Goal: Navigation & Orientation: Find specific page/section

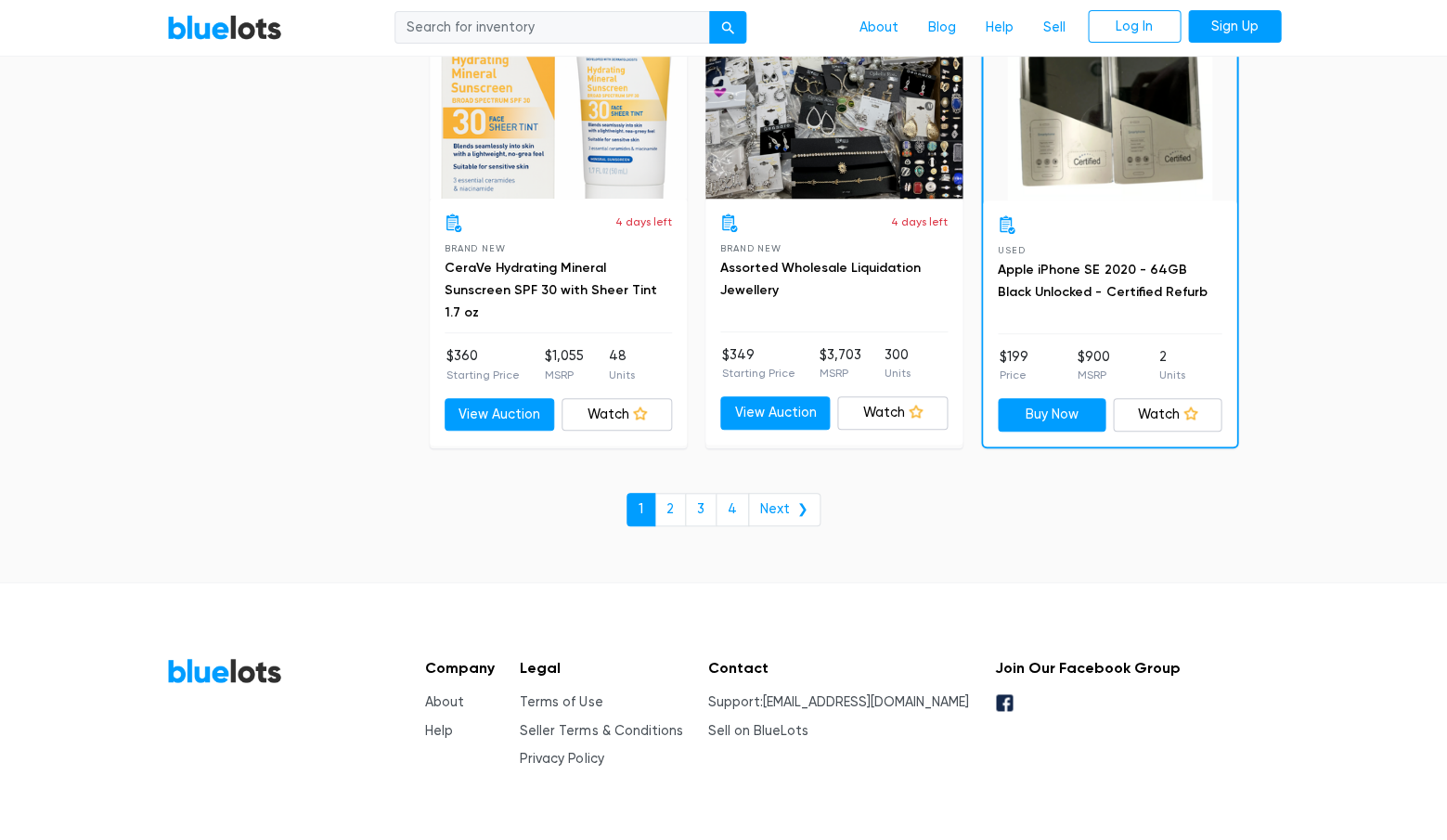
scroll to position [7982, 0]
click at [677, 494] on link "2" at bounding box center [670, 510] width 32 height 34
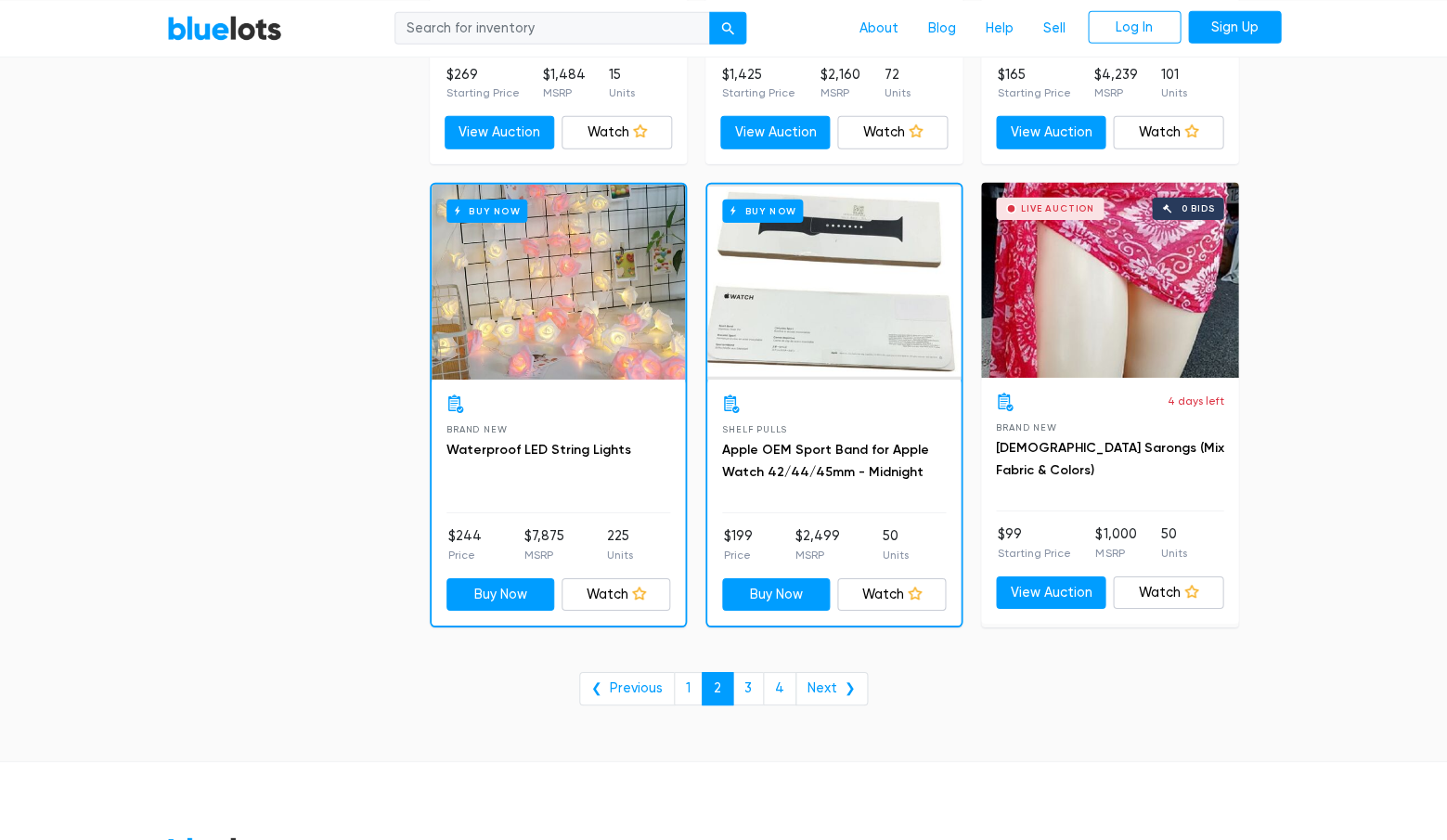
scroll to position [7547, 0]
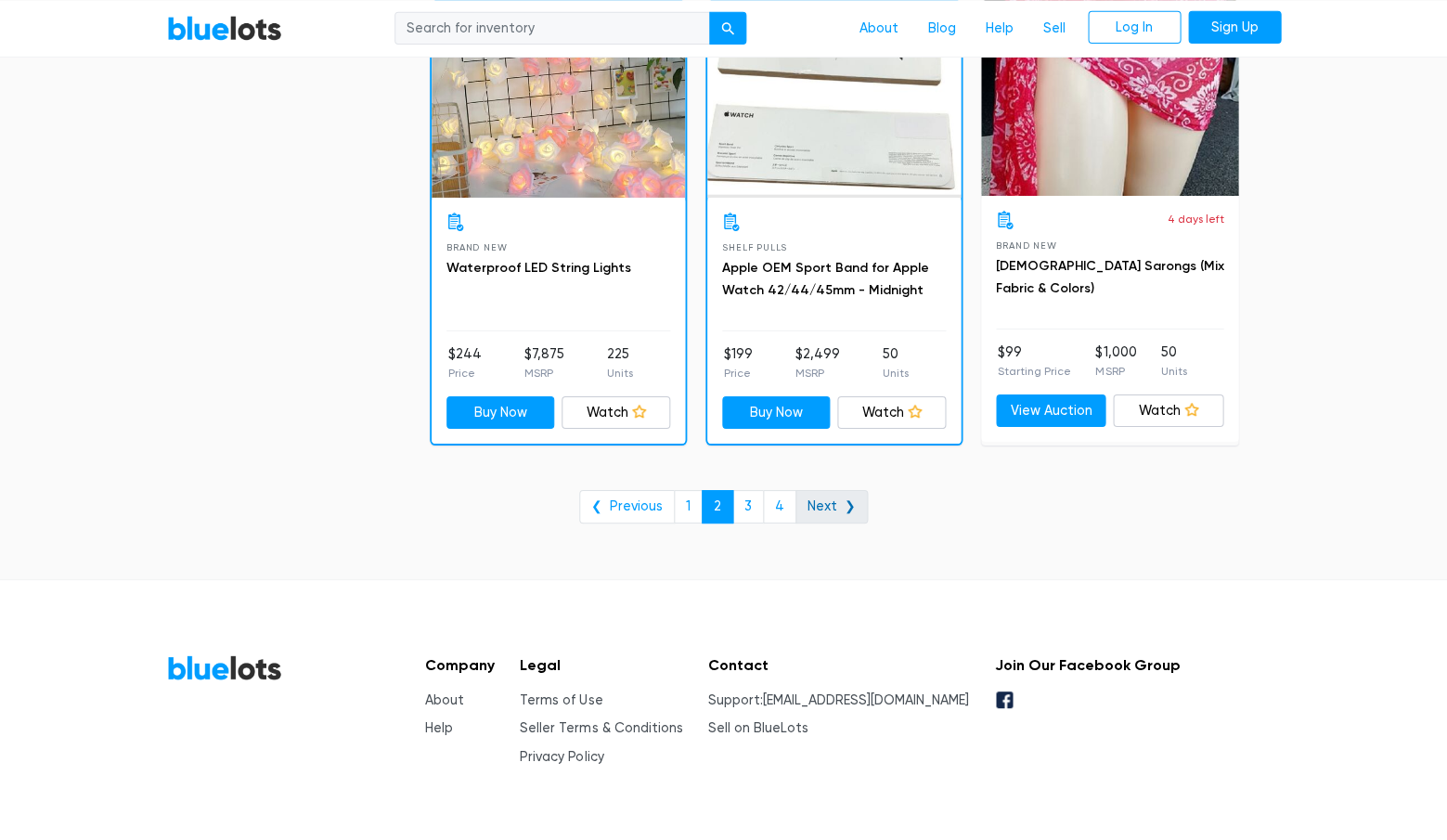
click at [822, 490] on link "Next ❯" at bounding box center [831, 506] width 72 height 34
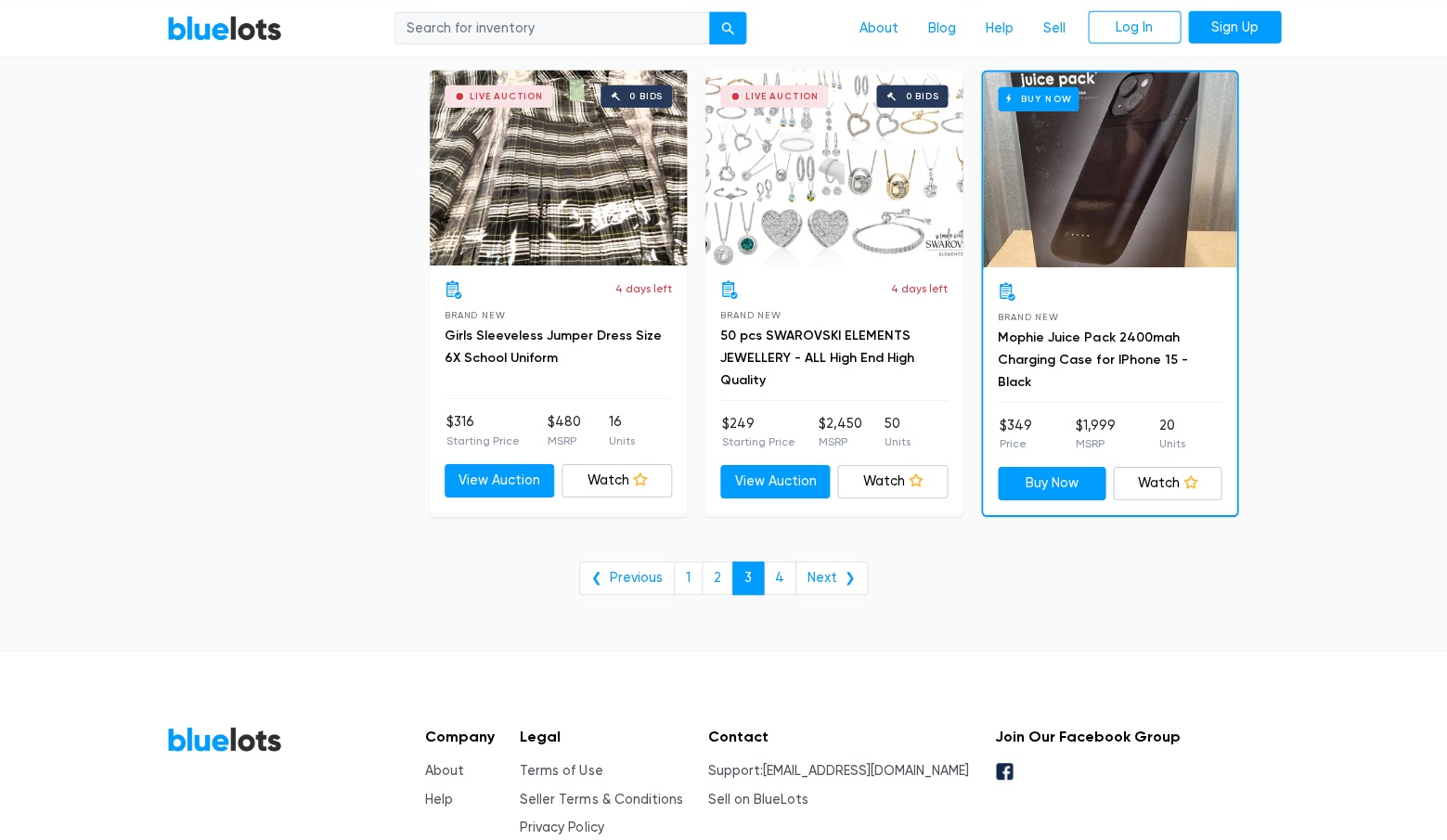
scroll to position [7527, 0]
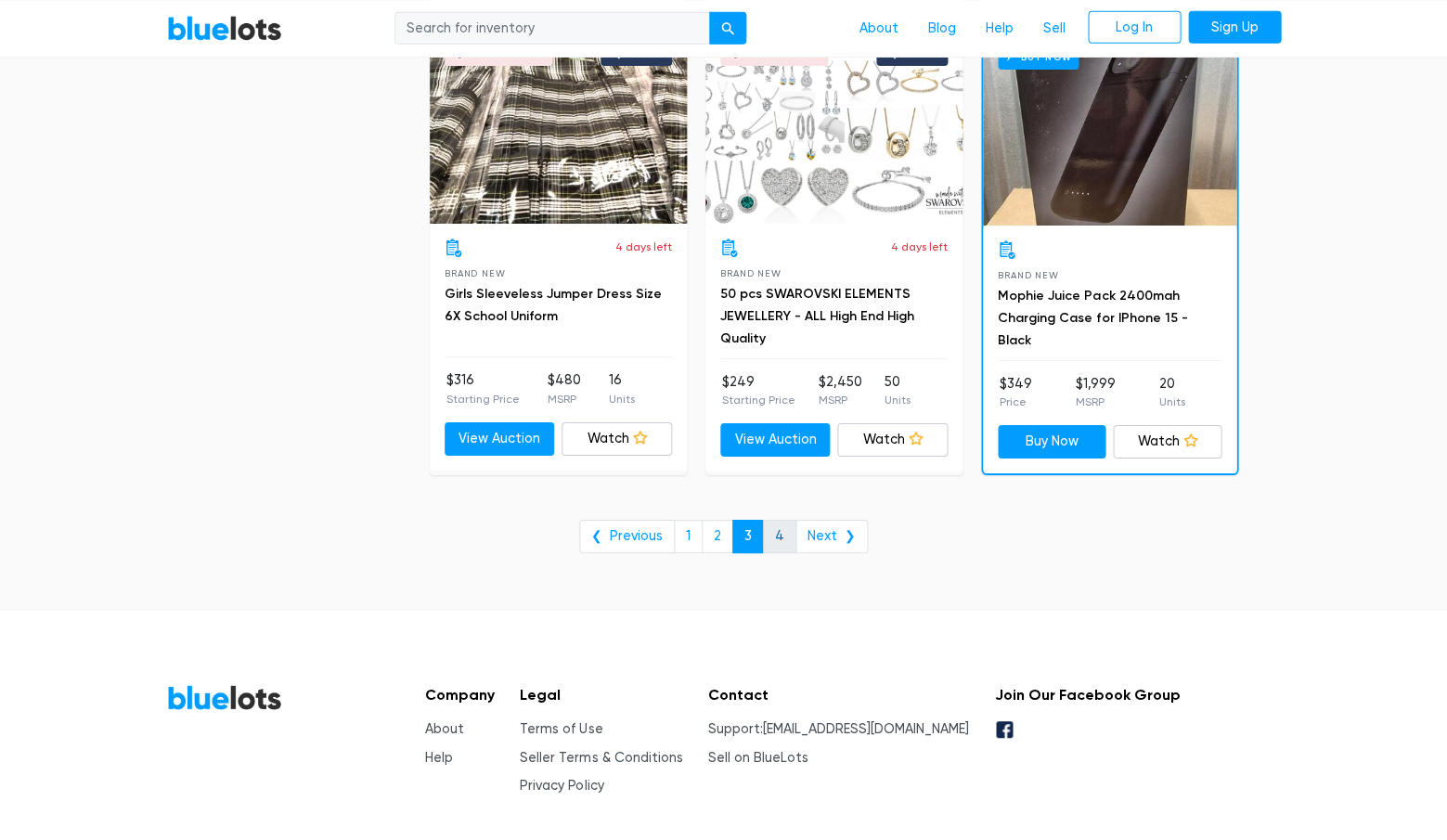
click at [775, 520] on link "4" at bounding box center [779, 536] width 34 height 34
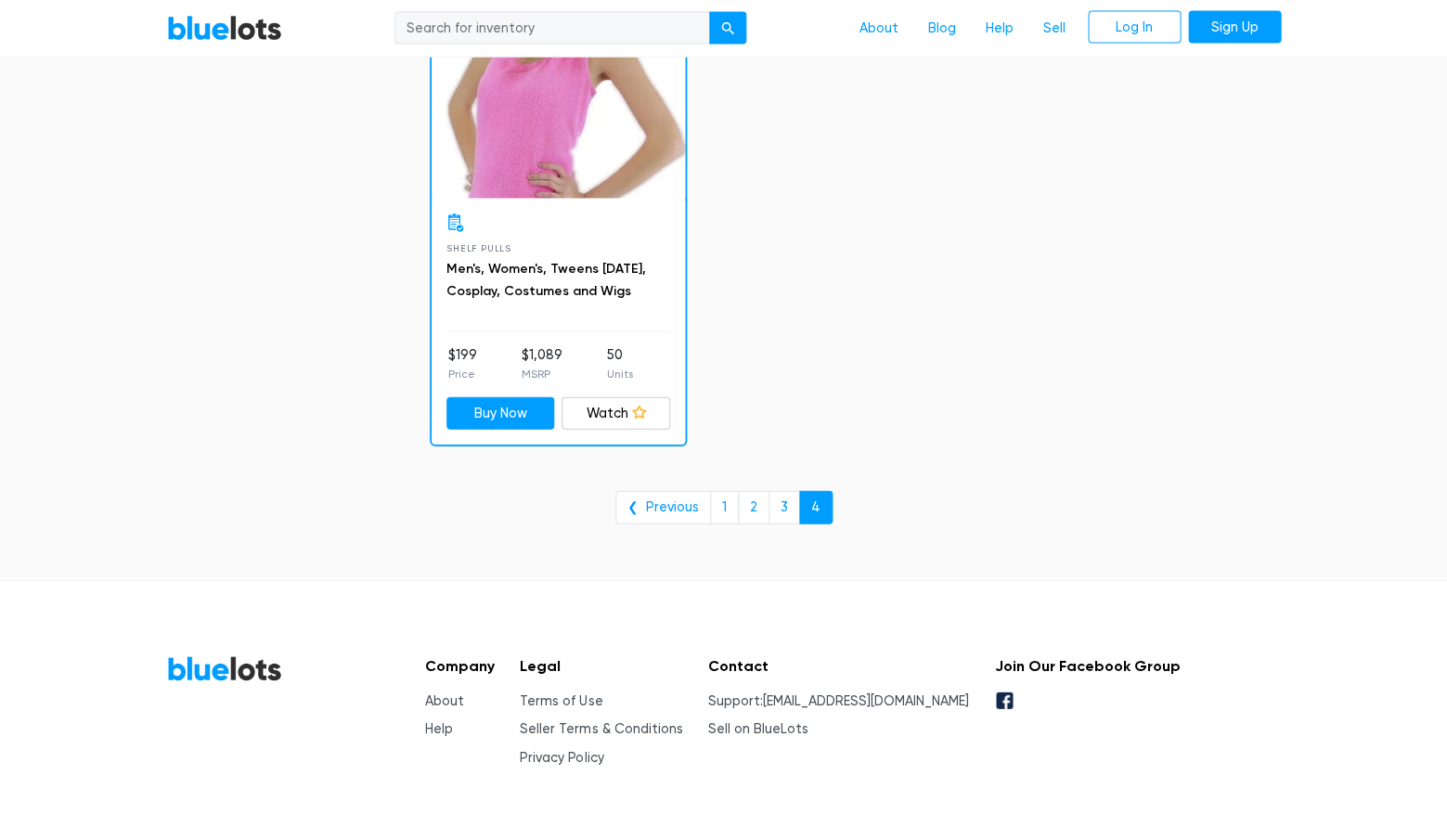
scroll to position [2970, 0]
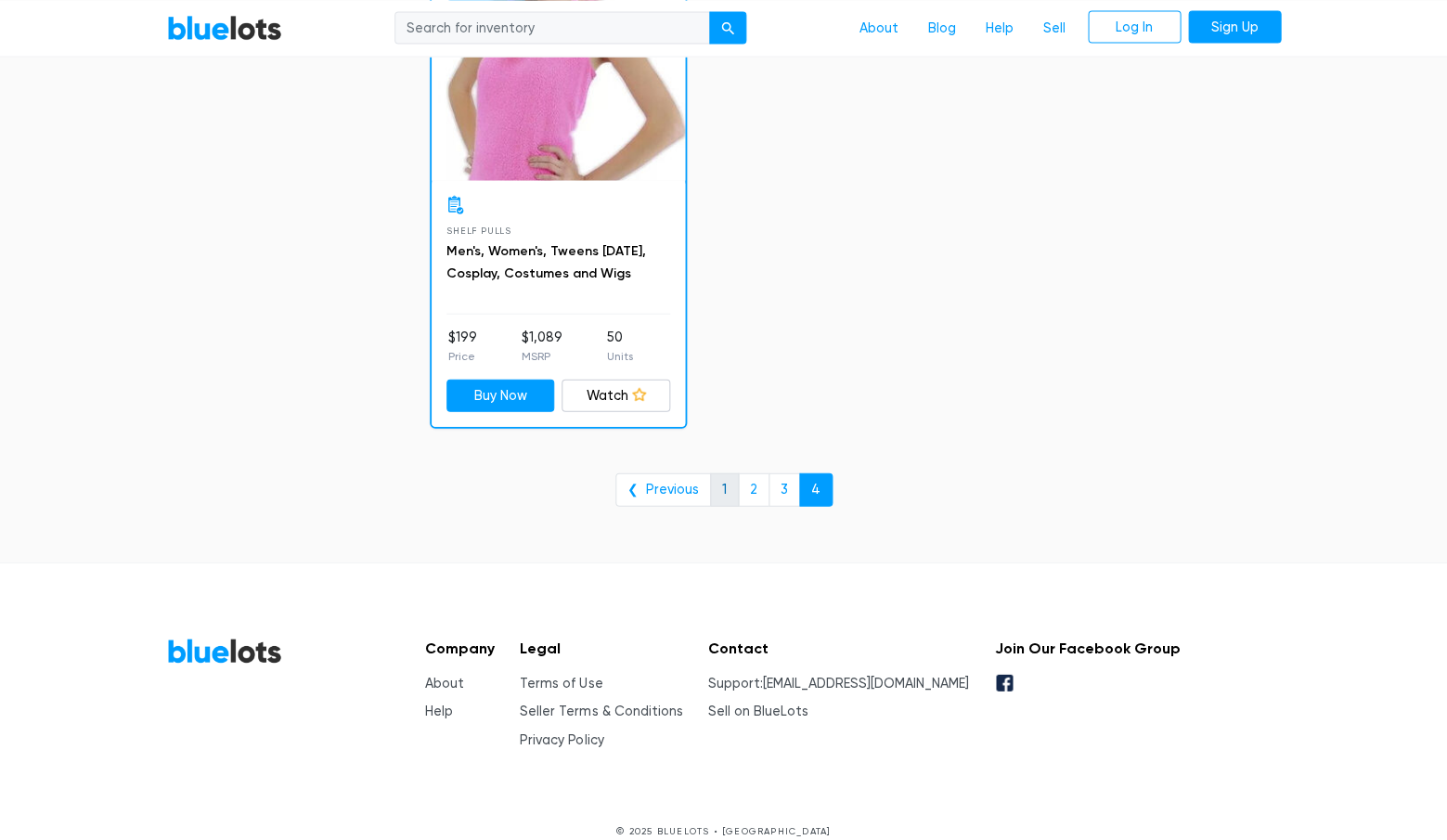
click at [721, 473] on link "1" at bounding box center [725, 490] width 29 height 34
